Goal: Find specific page/section

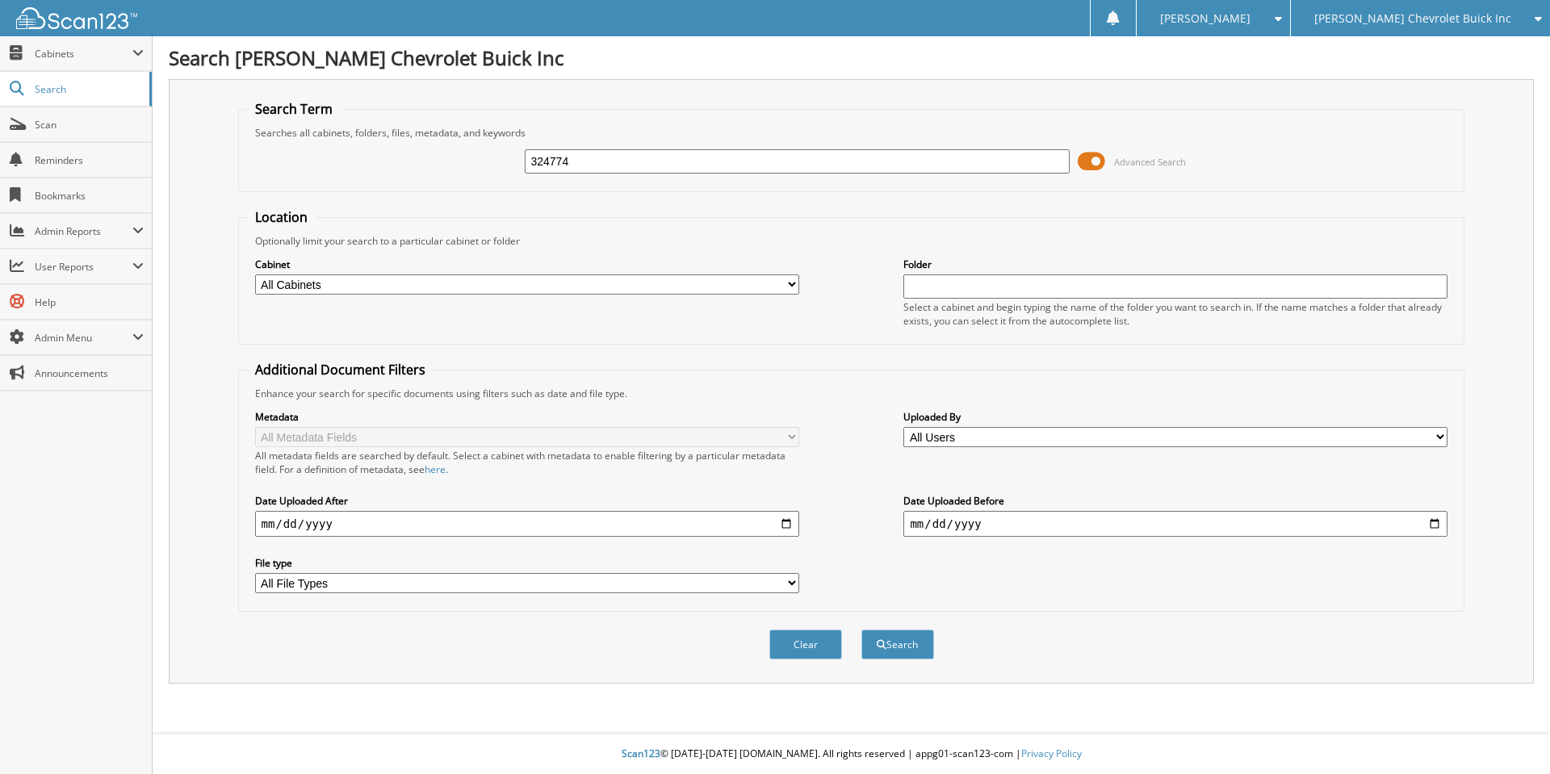
type input "324774"
click at [861, 630] on button "Search" at bounding box center [897, 645] width 73 height 30
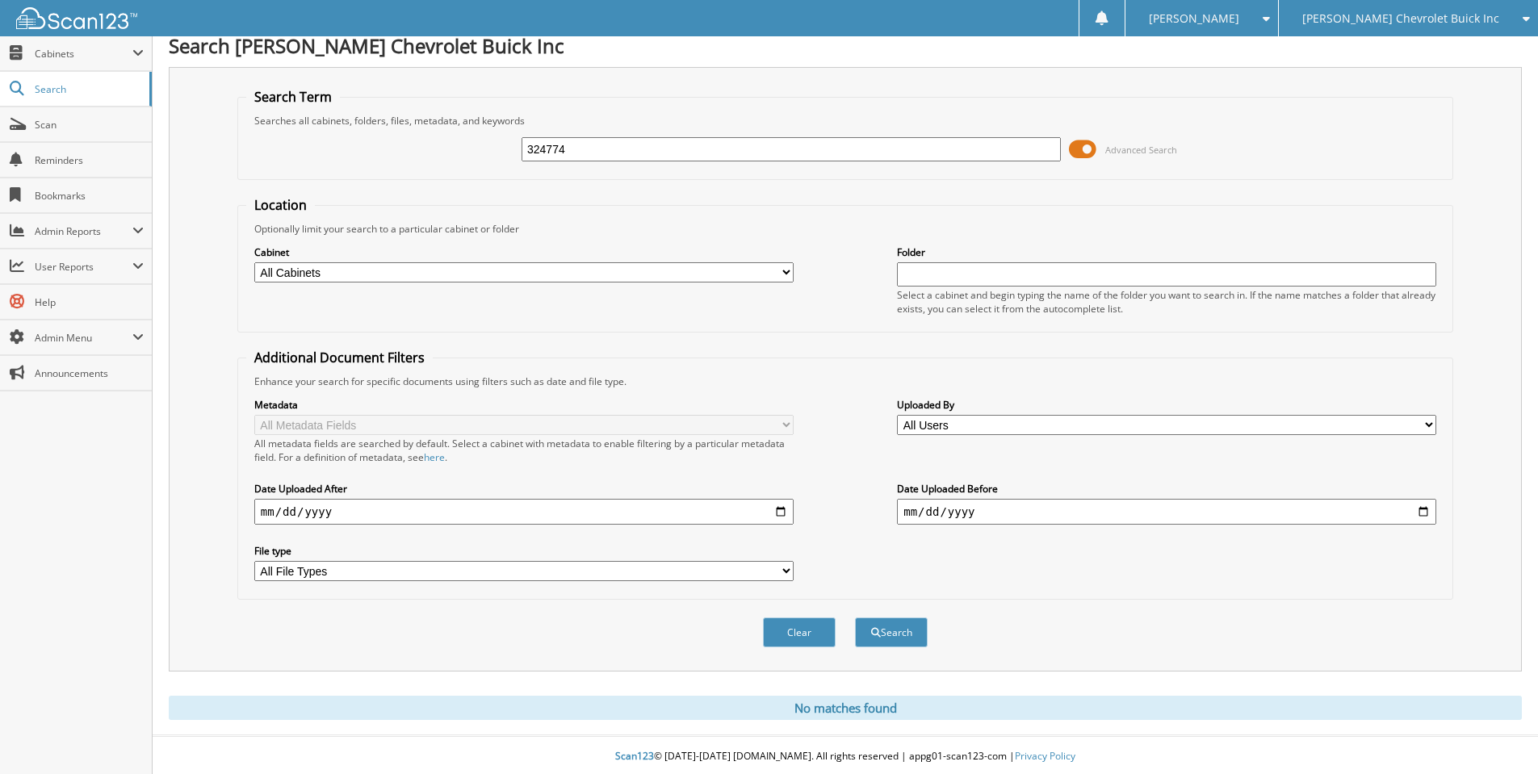
scroll to position [15, 0]
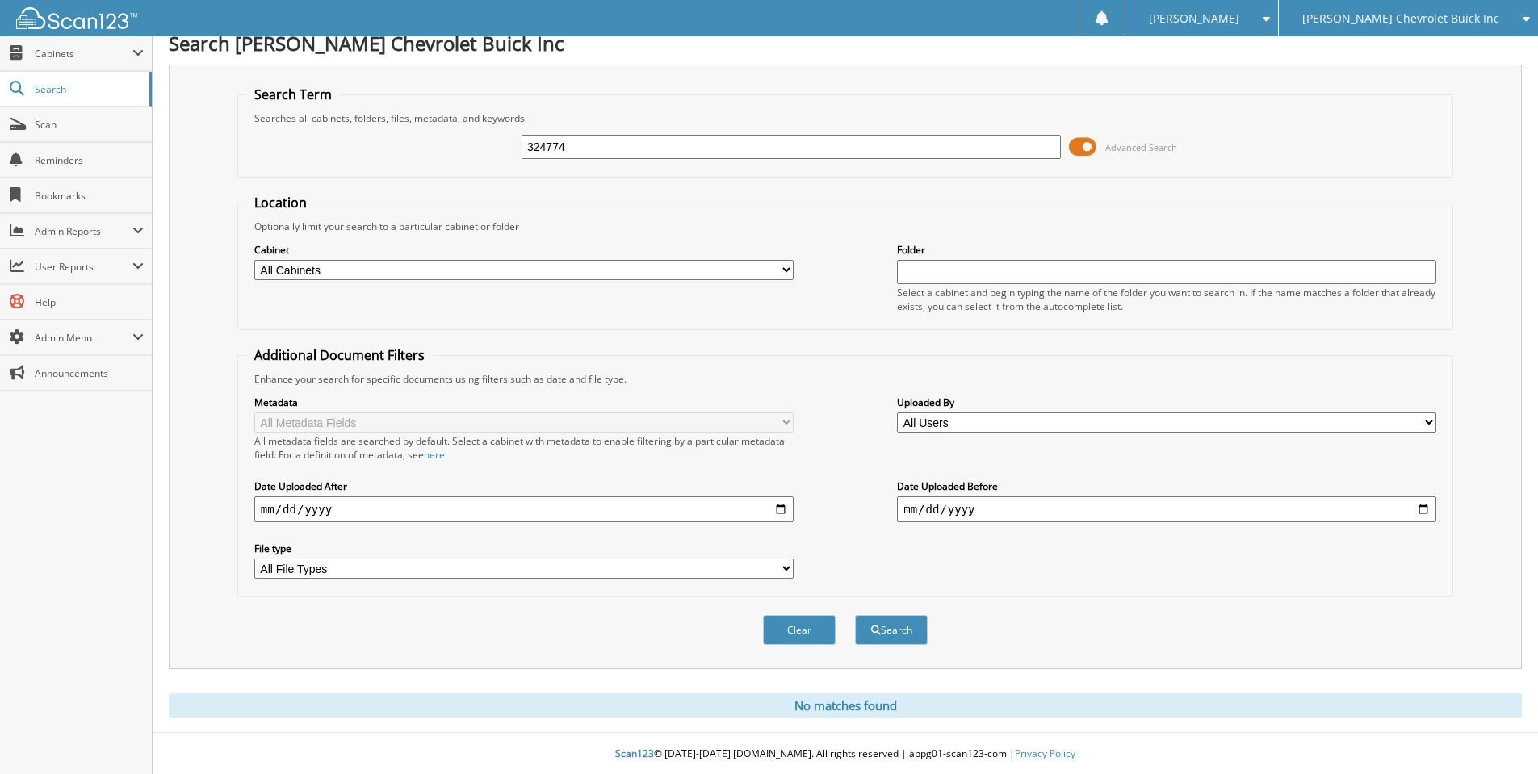
click at [649, 142] on input "324774" at bounding box center [790, 147] width 539 height 24
type input "324766"
click at [855, 615] on button "Search" at bounding box center [891, 630] width 73 height 30
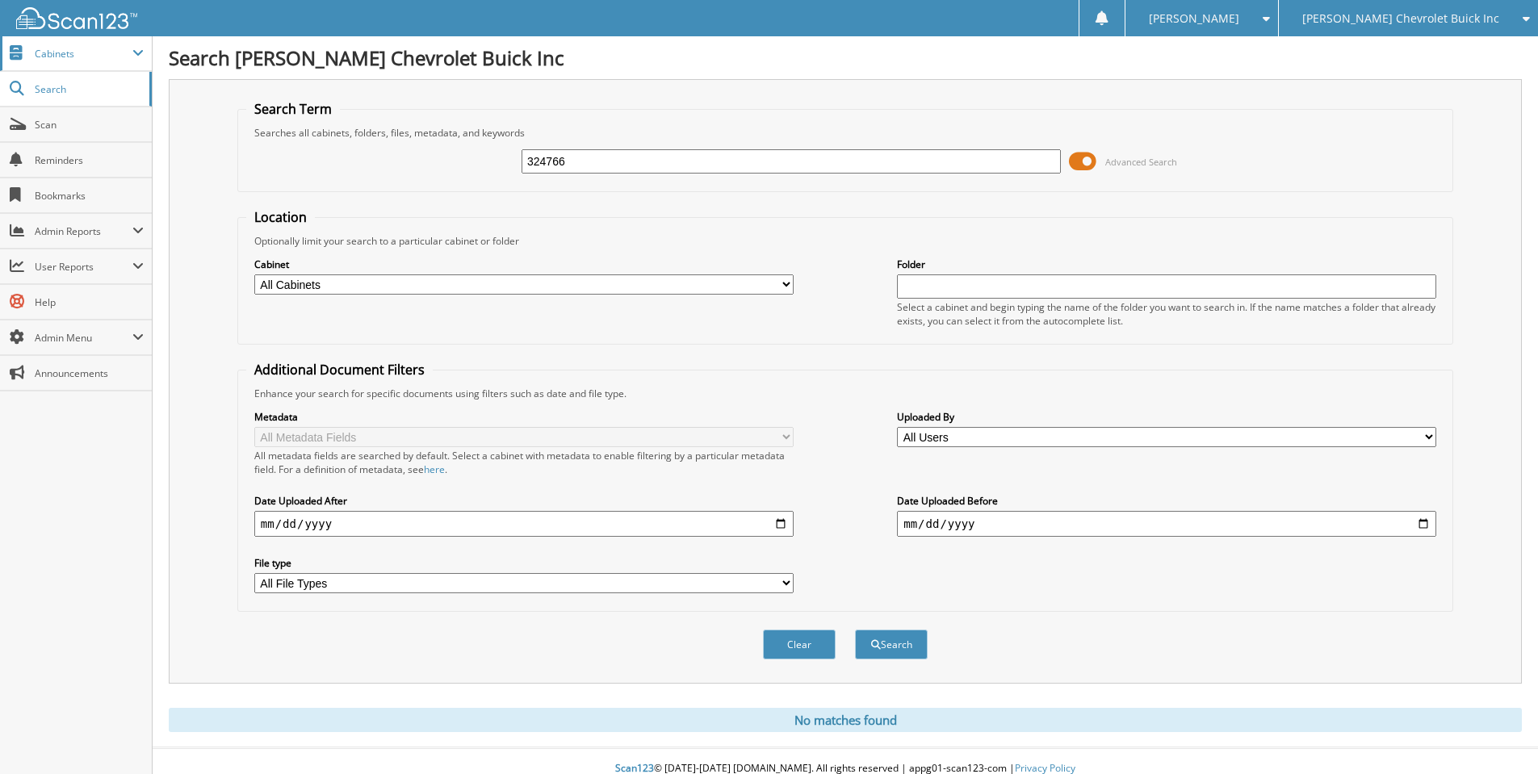
click at [57, 59] on span "Cabinets" at bounding box center [84, 54] width 98 height 14
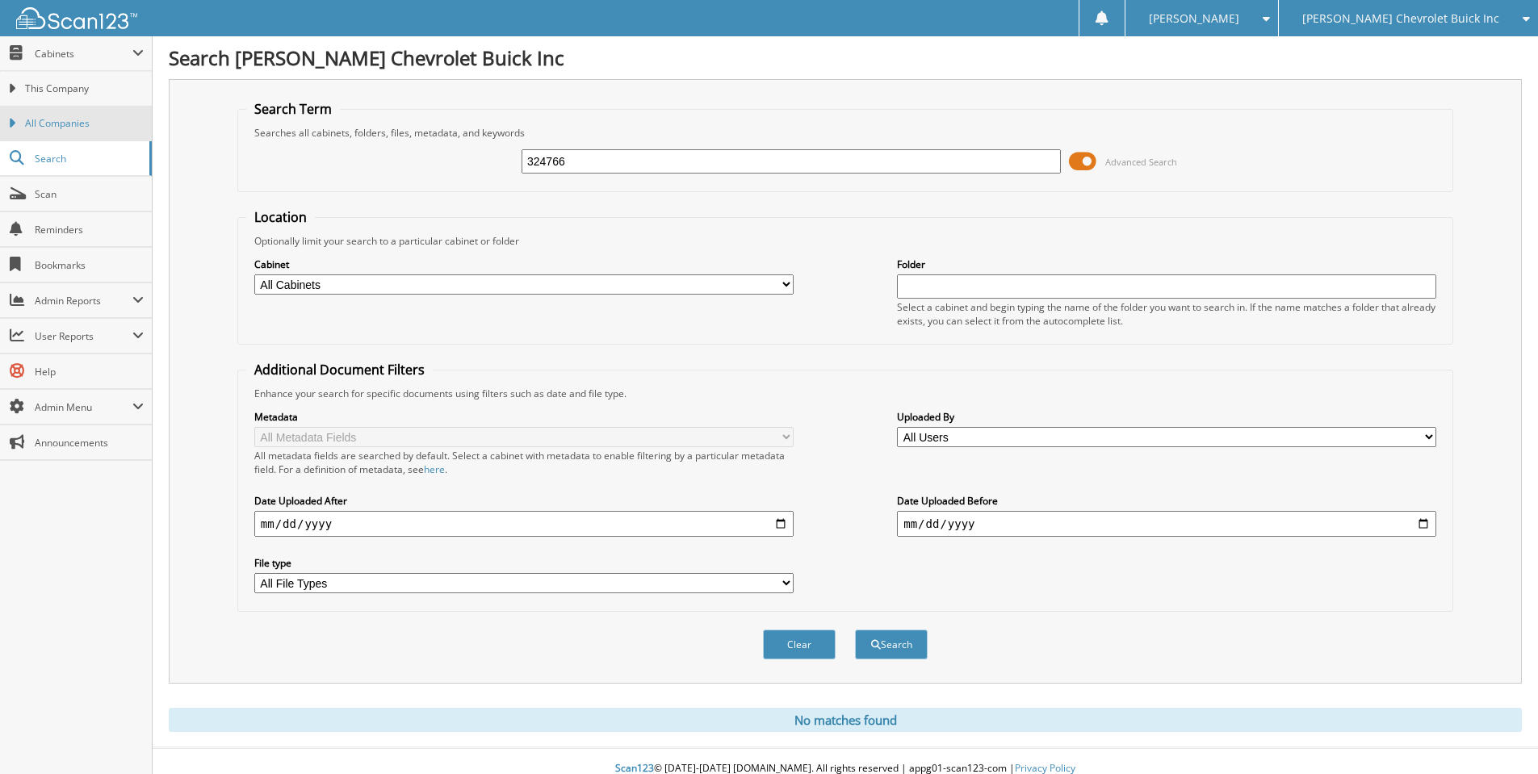
click at [93, 125] on span "All Companies" at bounding box center [84, 123] width 119 height 15
click at [133, 88] on span "This Company" at bounding box center [84, 89] width 119 height 15
